Goal: Find specific page/section: Find specific page/section

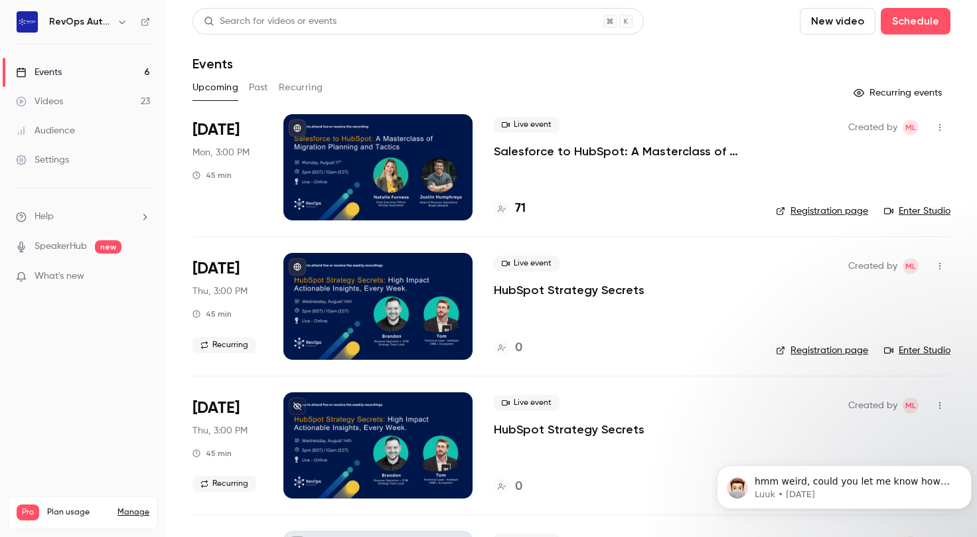
click at [612, 147] on p "Salesforce to HubSpot: A Masterclass of Migration Planning and Tactics" at bounding box center [624, 151] width 261 height 16
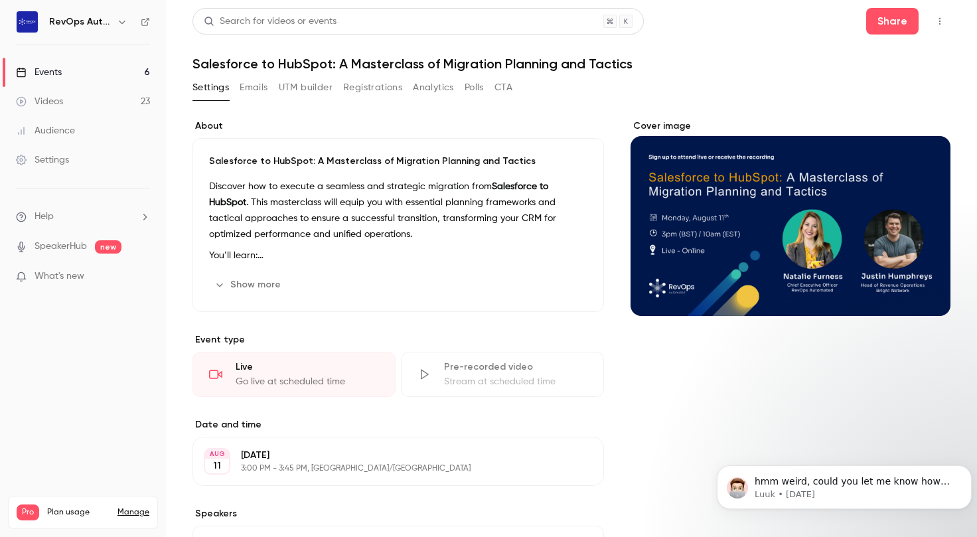
click at [299, 91] on button "UTM builder" at bounding box center [306, 87] width 54 height 21
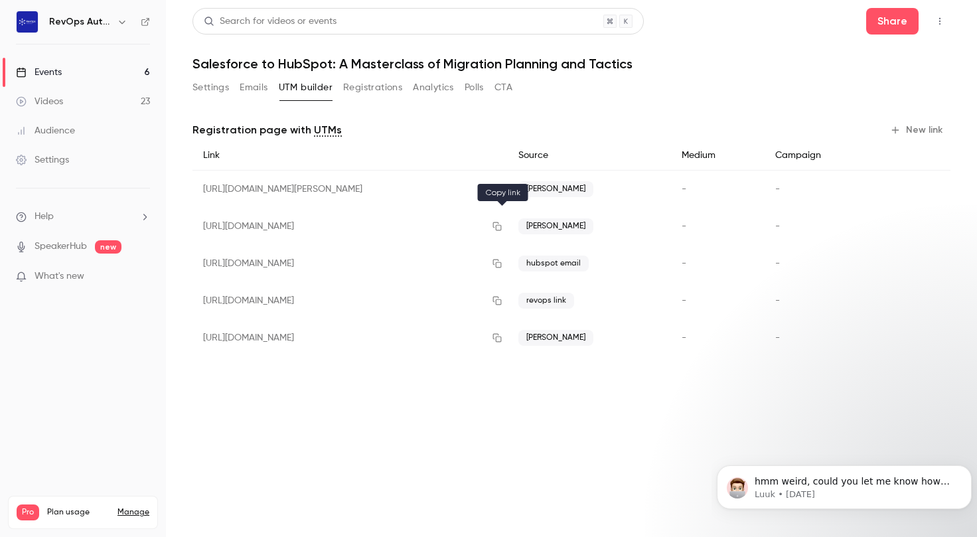
click at [502, 228] on icon "button" at bounding box center [497, 226] width 11 height 9
